Goal: Communication & Community: Answer question/provide support

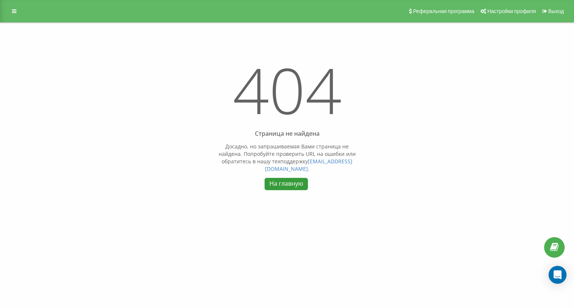
drag, startPoint x: 292, startPoint y: 183, endPoint x: 306, endPoint y: 182, distance: 13.5
click at [292, 183] on link "На главную" at bounding box center [285, 184] width 43 height 12
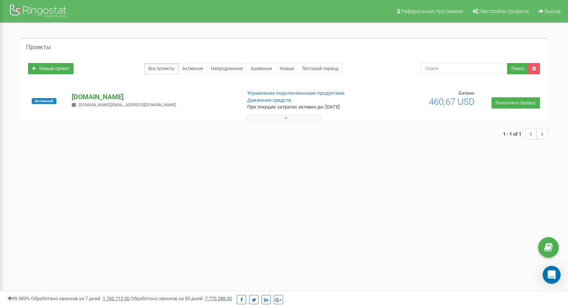
click at [89, 93] on p "[DOMAIN_NAME]" at bounding box center [153, 97] width 163 height 10
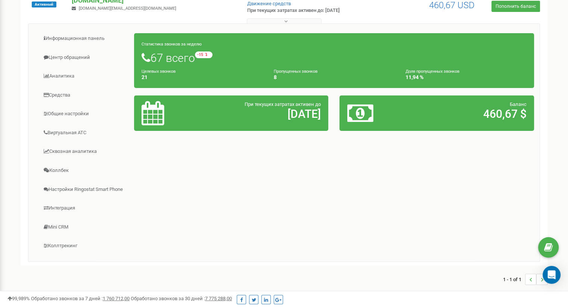
scroll to position [140, 0]
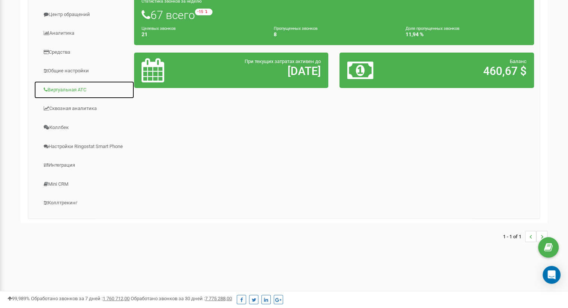
click at [69, 87] on link "Виртуальная АТС" at bounding box center [84, 90] width 100 height 18
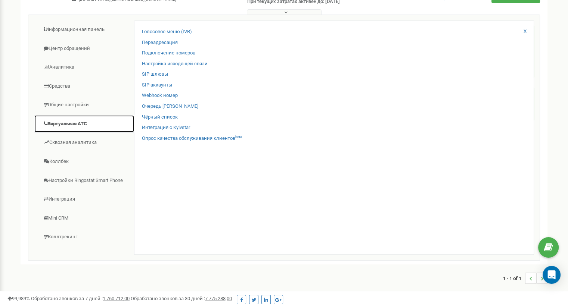
scroll to position [65, 0]
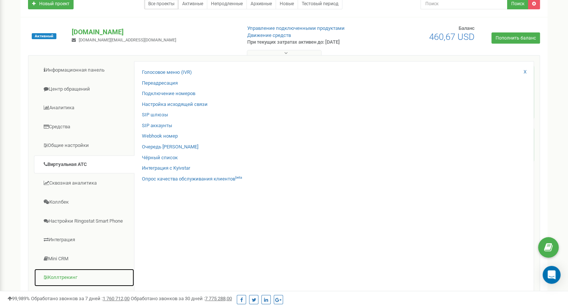
drag, startPoint x: 74, startPoint y: 277, endPoint x: 81, endPoint y: 274, distance: 7.0
click at [74, 277] on link "Коллтрекинг" at bounding box center [84, 278] width 100 height 18
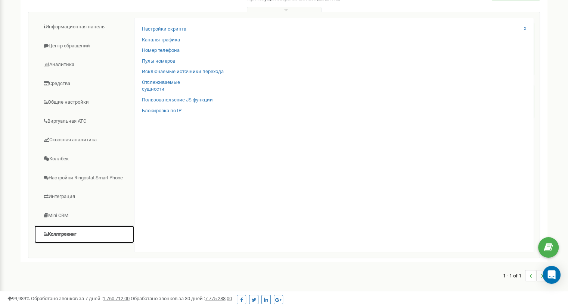
scroll to position [140, 0]
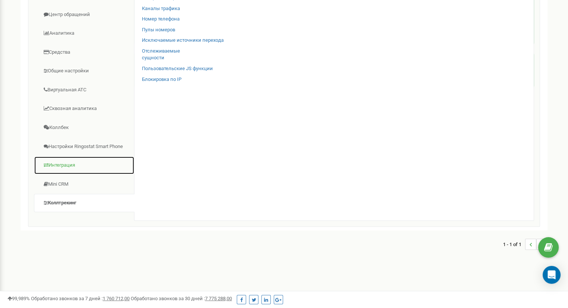
click at [66, 165] on link "Интеграция" at bounding box center [84, 165] width 100 height 18
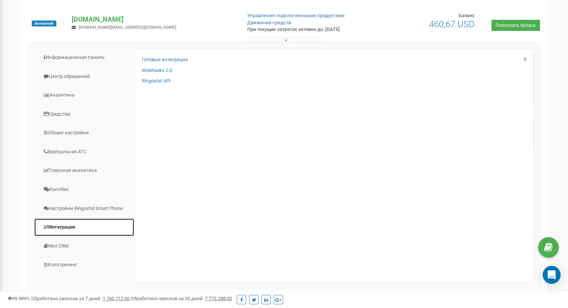
scroll to position [0, 0]
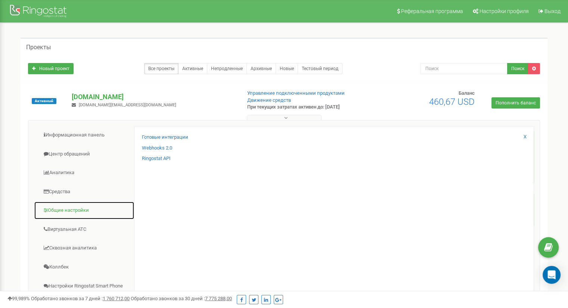
click at [79, 207] on link "Общие настройки" at bounding box center [84, 211] width 100 height 18
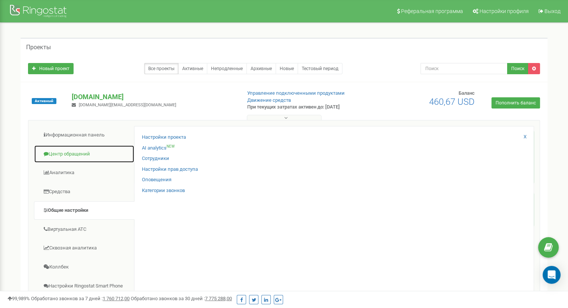
click at [82, 152] on link "Центр обращений" at bounding box center [84, 154] width 100 height 18
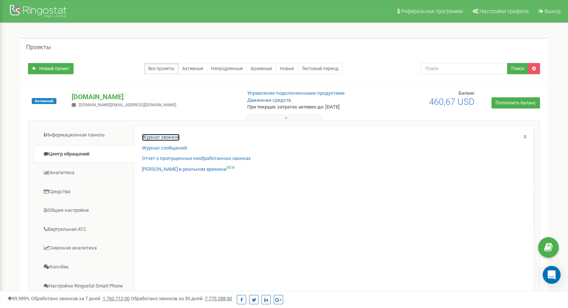
click at [171, 134] on link "Журнал звонков" at bounding box center [161, 137] width 38 height 7
click at [161, 134] on link "Журнал звонков" at bounding box center [161, 137] width 38 height 7
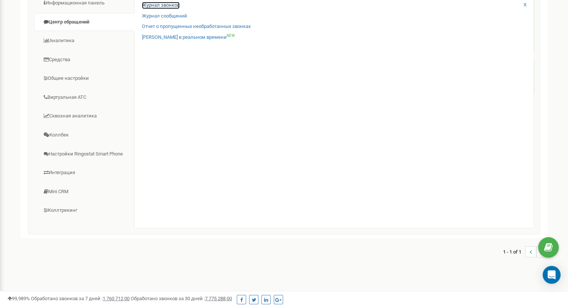
scroll to position [140, 0]
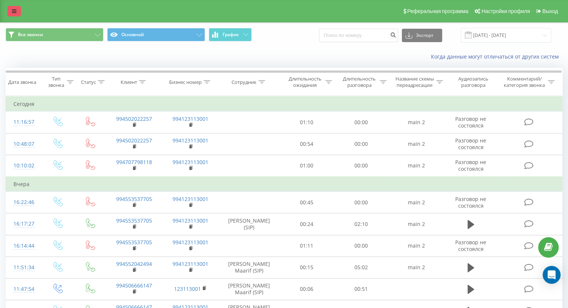
click at [12, 11] on icon at bounding box center [14, 11] width 4 height 5
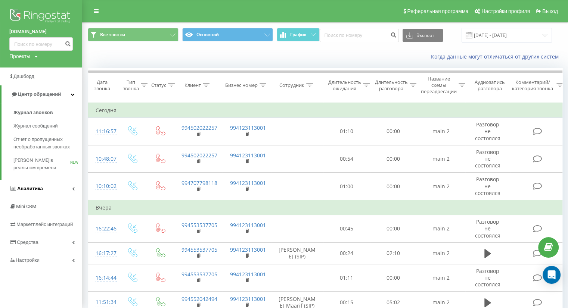
click at [79, 186] on link "Аналитика" at bounding box center [41, 189] width 82 height 18
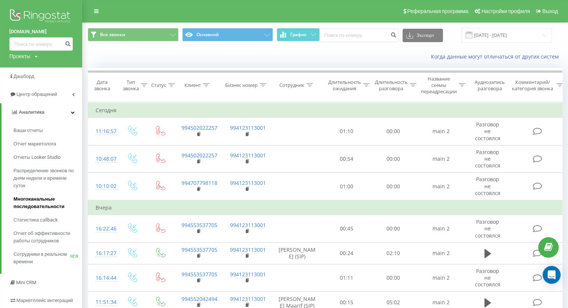
scroll to position [37, 0]
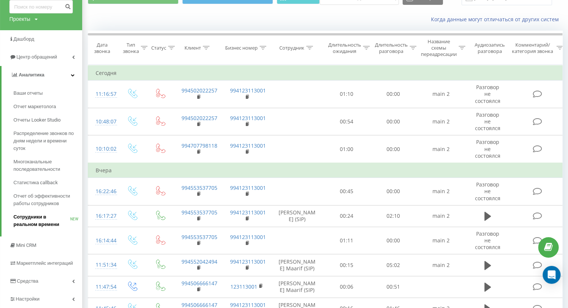
click at [39, 218] on span "Сотрудники в реальном времени" at bounding box center [41, 221] width 57 height 15
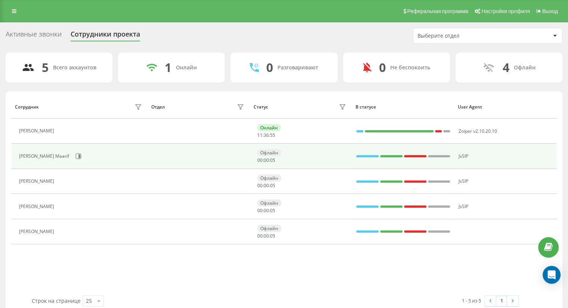
click at [58, 157] on div "Ayten Abbasova Maarif" at bounding box center [45, 156] width 52 height 5
click at [34, 152] on div "Ayten Abbasova Maarif" at bounding box center [81, 156] width 125 height 13
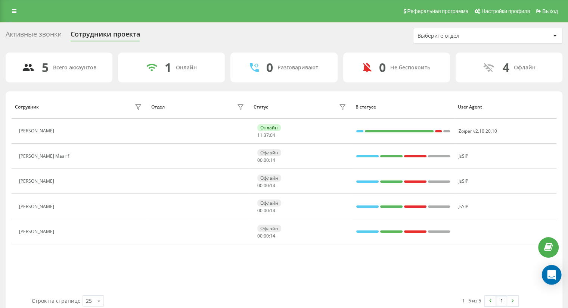
click at [554, 272] on icon "Open Intercom Messenger" at bounding box center [551, 275] width 9 height 10
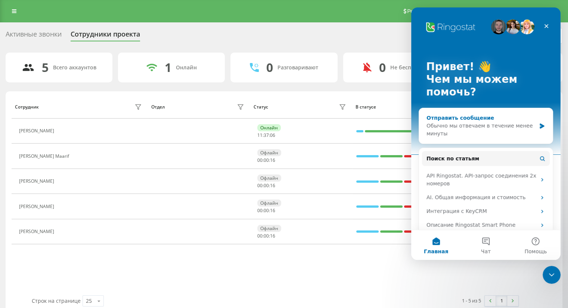
click at [463, 121] on div "Отправить сообщение Обычно мы отвечаем в течение менее минуты" at bounding box center [481, 126] width 109 height 24
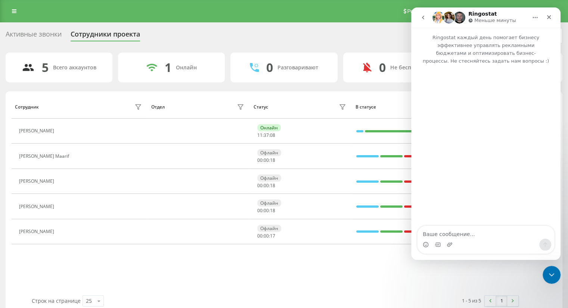
drag, startPoint x: 493, startPoint y: 224, endPoint x: 496, endPoint y: 234, distance: 10.5
click at [493, 227] on div "Ringostat каждый день помогает бизнесу эффективнее управлять рекламными бюджета…" at bounding box center [485, 144] width 149 height 233
click at [511, 239] on div "Мессенджер Intercom" at bounding box center [486, 245] width 137 height 12
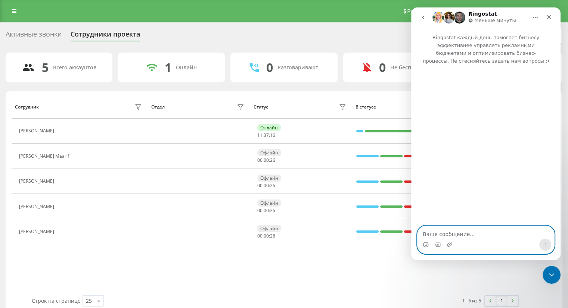
click at [502, 235] on textarea "Ваше сообщение..." at bounding box center [486, 232] width 137 height 13
click at [477, 237] on textarea "Здравствуйте! Мененджер" at bounding box center [486, 232] width 137 height 13
click at [475, 235] on textarea "Здравствуйте! Менежер" at bounding box center [486, 232] width 137 height 13
click at [478, 236] on textarea "Здравствуйте! Менеждер" at bounding box center [486, 232] width 137 height 13
click at [478, 235] on textarea "Здравствуйте! Менеждер" at bounding box center [486, 232] width 137 height 13
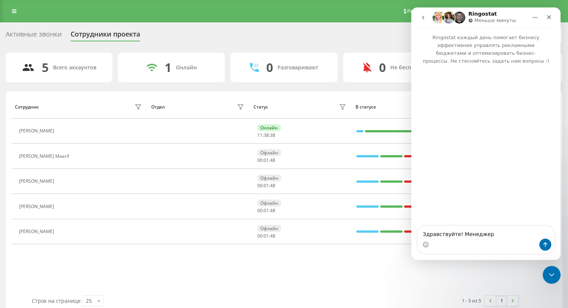
click at [499, 240] on div "Мессенджер Intercom" at bounding box center [486, 245] width 137 height 12
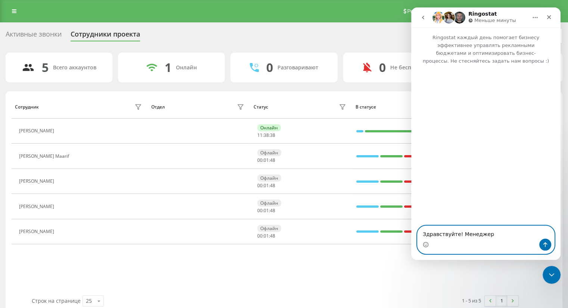
click at [499, 236] on textarea "Здравствуйте! Менеджер" at bounding box center [486, 232] width 137 height 13
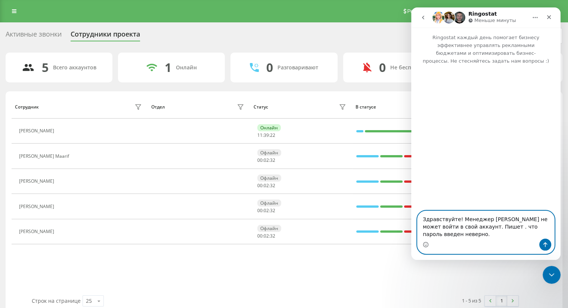
type textarea "Здравствуйте! Менеджер Ayten Abbasova не может войти в свой аккаунт. Пишет . чт…"
click at [547, 241] on button "Отправить сообщение…" at bounding box center [545, 245] width 12 height 12
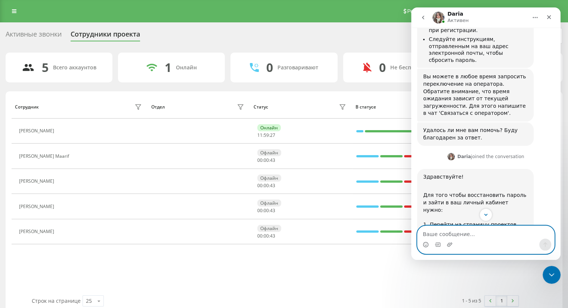
scroll to position [336, 0]
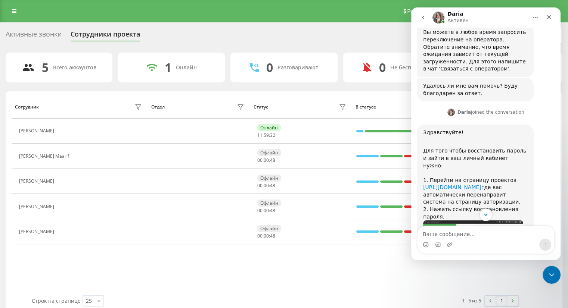
drag, startPoint x: 420, startPoint y: 142, endPoint x: 524, endPoint y: 144, distance: 104.2
click at [524, 144] on div "Здравствуйте! ​ Для того чтобы восстановить пароль и зайти в ваш личный кабинет…" at bounding box center [475, 313] width 117 height 376
click at [527, 170] on div "﻿1. Перейти на страницу проектов https://app.ringostat.com/project/projects/ind…" at bounding box center [475, 195] width 105 height 51
click at [431, 170] on div "﻿1. Перейти на страницу проектов https://app.ringostat.com/project/projects/ind…" at bounding box center [475, 195] width 105 height 51
drag, startPoint x: 431, startPoint y: 155, endPoint x: 474, endPoint y: 160, distance: 42.9
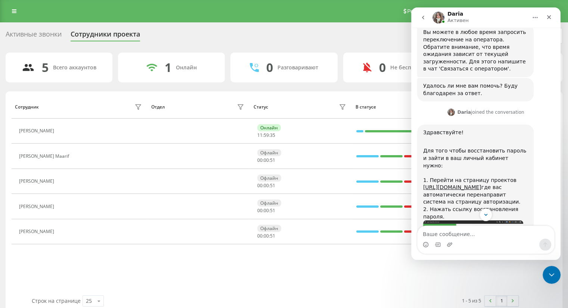
click at [430, 170] on div "﻿1. Перейти на страницу проектов https://app.ringostat.com/project/projects/ind…" at bounding box center [475, 195] width 105 height 51
click at [475, 170] on div "﻿1. Перейти на страницу проектов https://app.ringostat.com/project/projects/ind…" at bounding box center [475, 195] width 105 height 51
click at [483, 221] on img "Daria говорит…" at bounding box center [473, 245] width 100 height 49
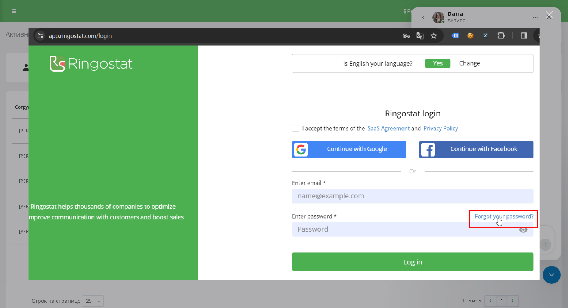
scroll to position [0, 0]
click at [549, 14] on div "Закрыть" at bounding box center [549, 14] width 7 height 7
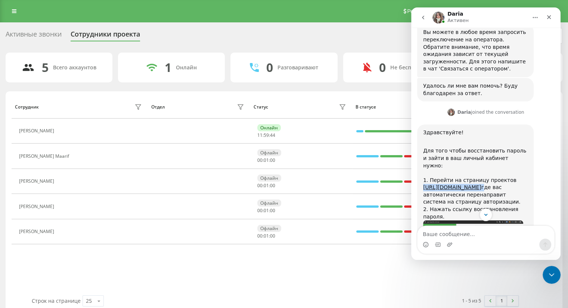
drag, startPoint x: 432, startPoint y: 152, endPoint x: 421, endPoint y: 144, distance: 13.9
click at [421, 144] on div "Здравствуйте! ​ Для того чтобы восстановить пароль и зайти в ваш личный кабинет…" at bounding box center [475, 313] width 117 height 376
copy div "https://app.ringostat.com/project/projects/index"
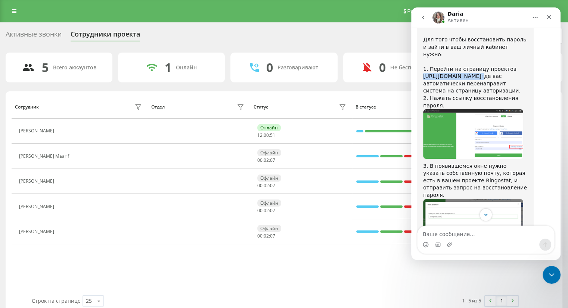
scroll to position [448, 0]
click at [320, 34] on div "Активные звонки Сотрудники проекта Выберите отдел" at bounding box center [284, 36] width 557 height 16
